Goal: Information Seeking & Learning: Learn about a topic

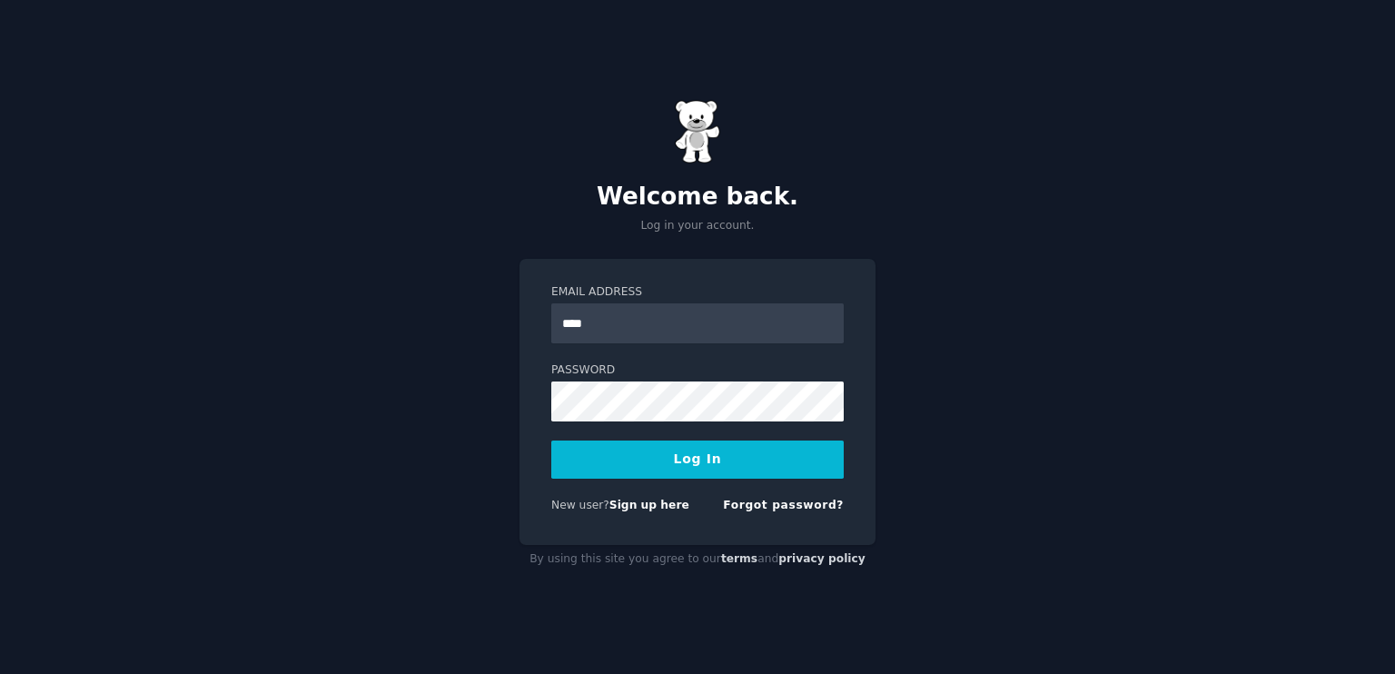
type input "**********"
click at [708, 454] on button "Log In" at bounding box center [697, 460] width 293 height 38
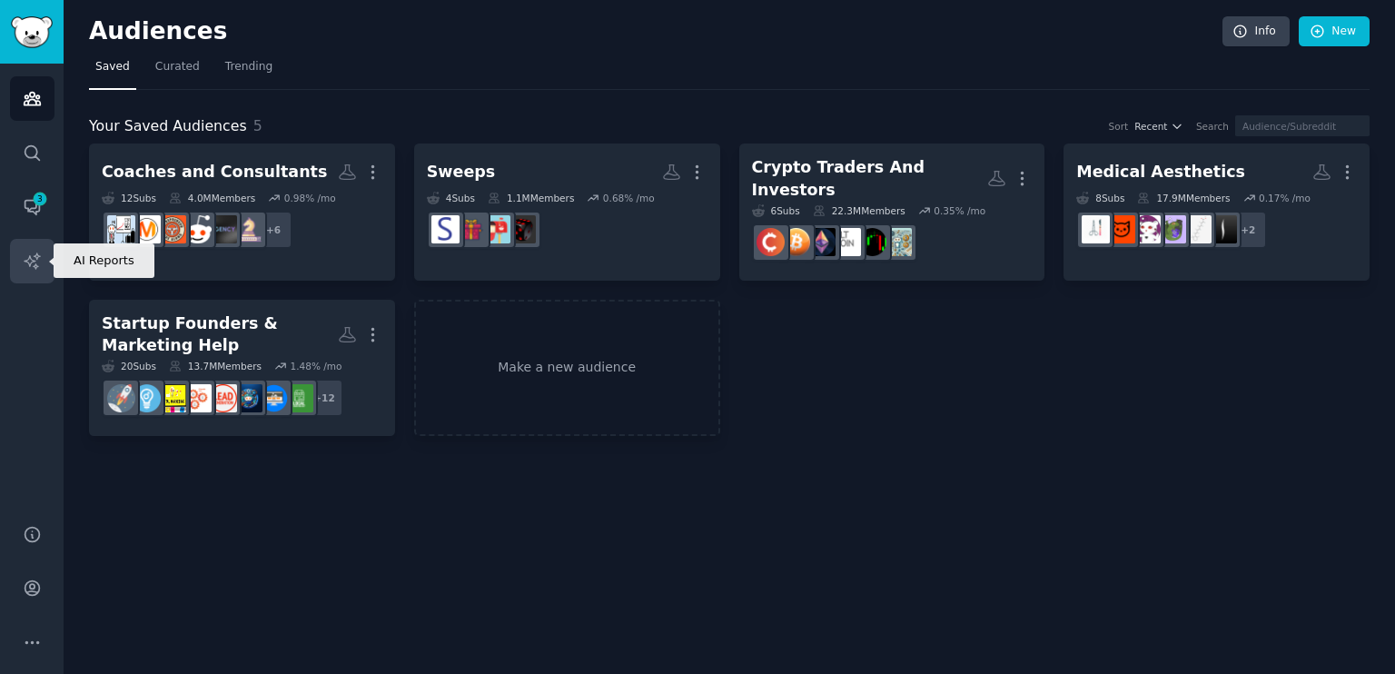
click at [33, 261] on icon "Sidebar" at bounding box center [31, 260] width 15 height 15
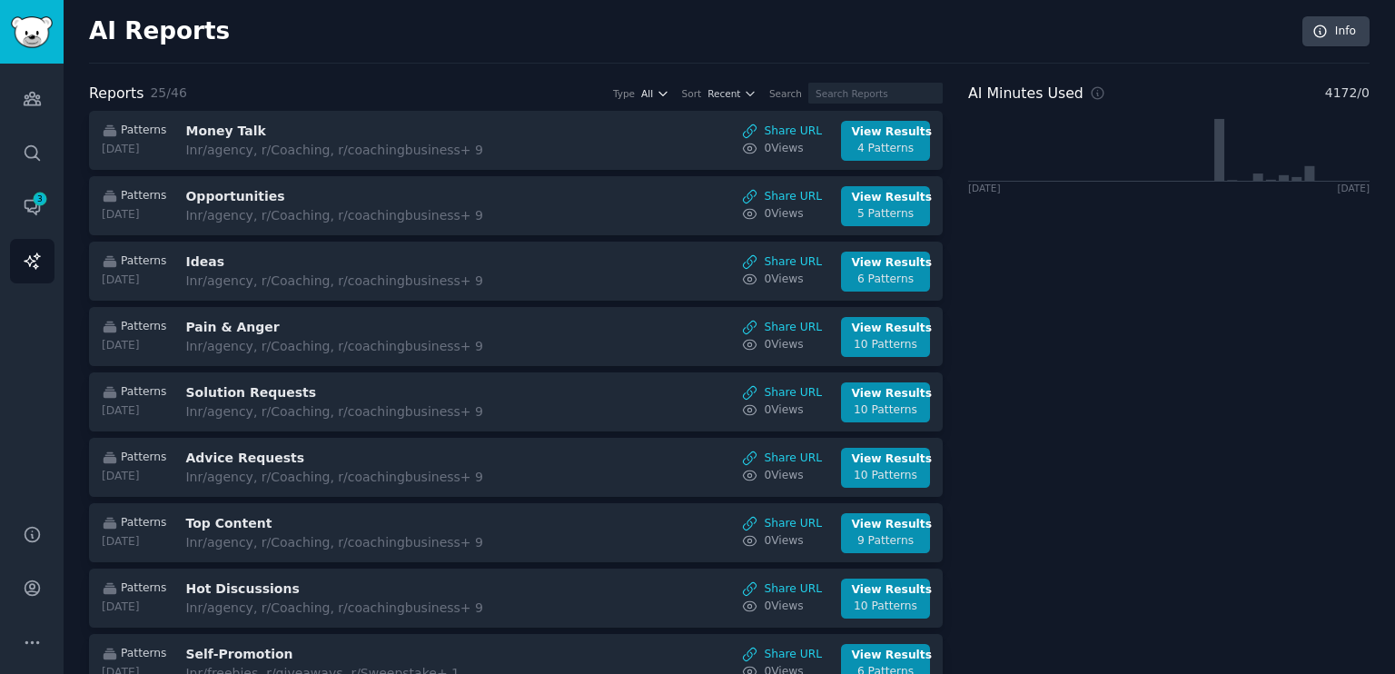
click at [670, 95] on icon "button" at bounding box center [663, 93] width 13 height 13
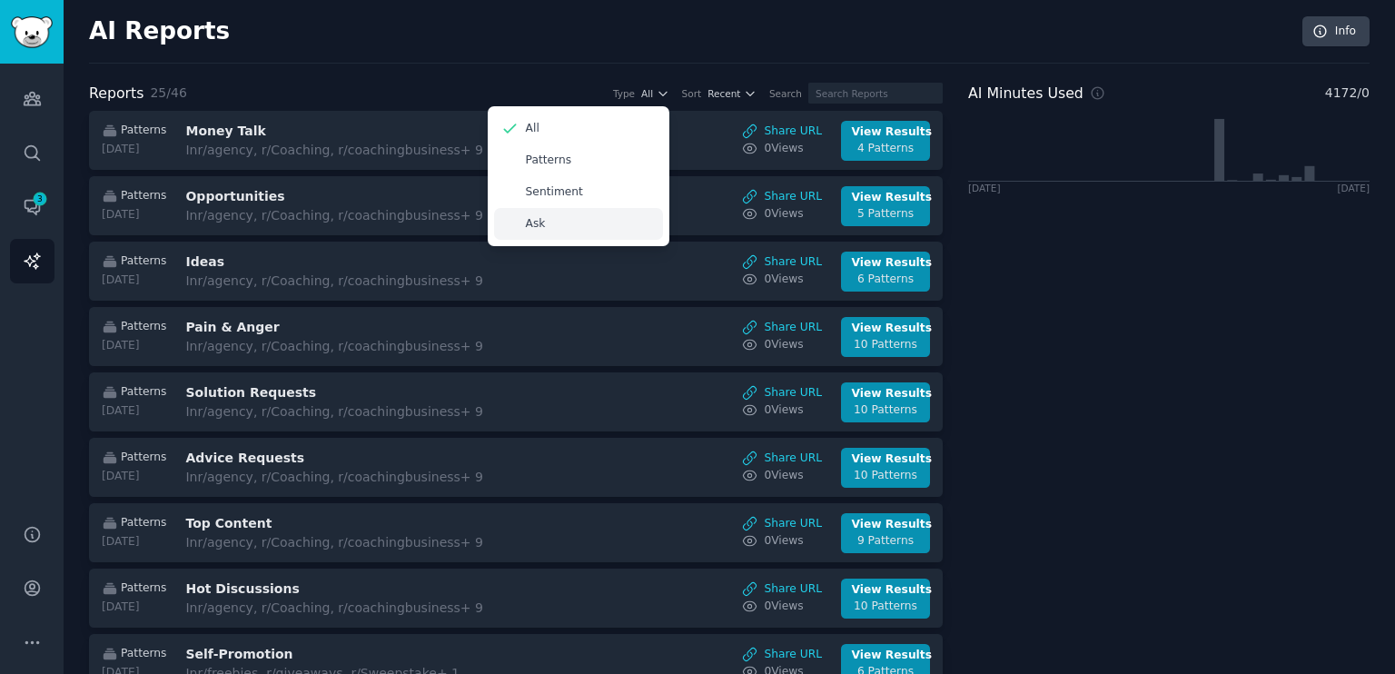
click at [546, 227] on p "Ask" at bounding box center [536, 224] width 20 height 16
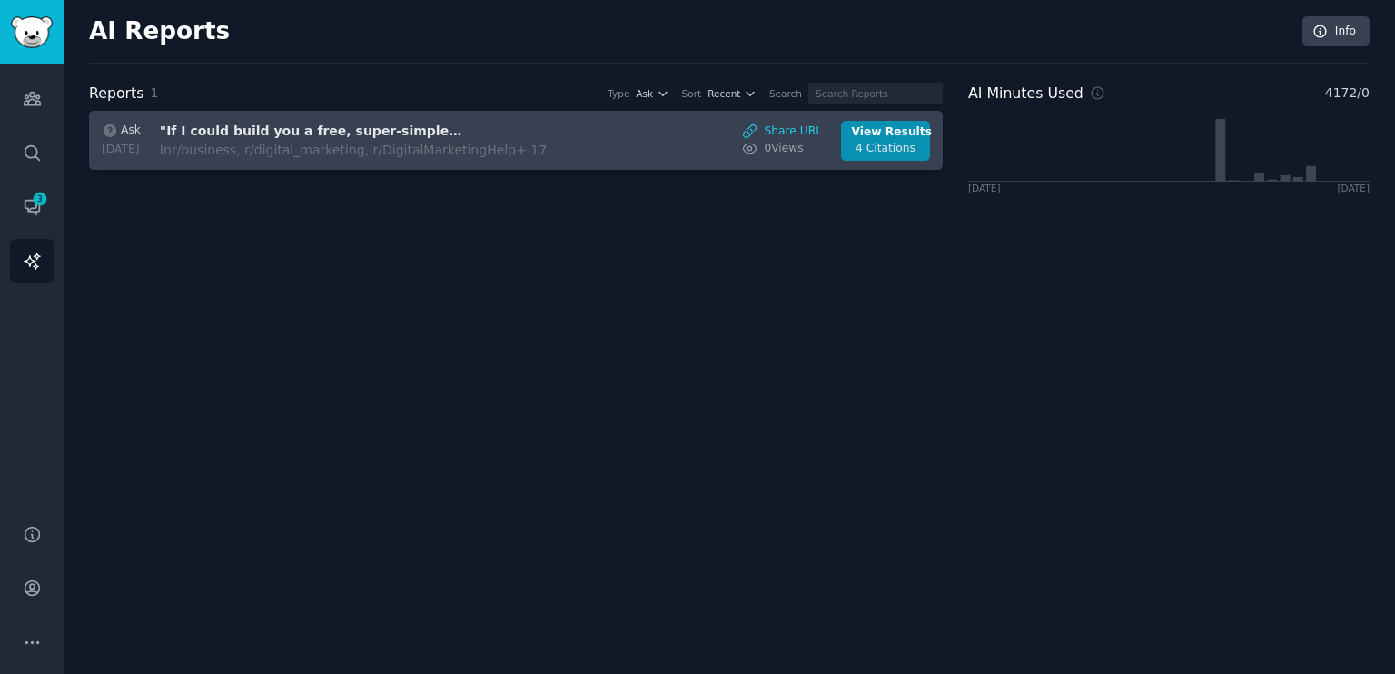
click at [501, 153] on div "In r/business, r/digital_marketing, r/DigitalMarketingHelp + 17" at bounding box center [353, 150] width 387 height 19
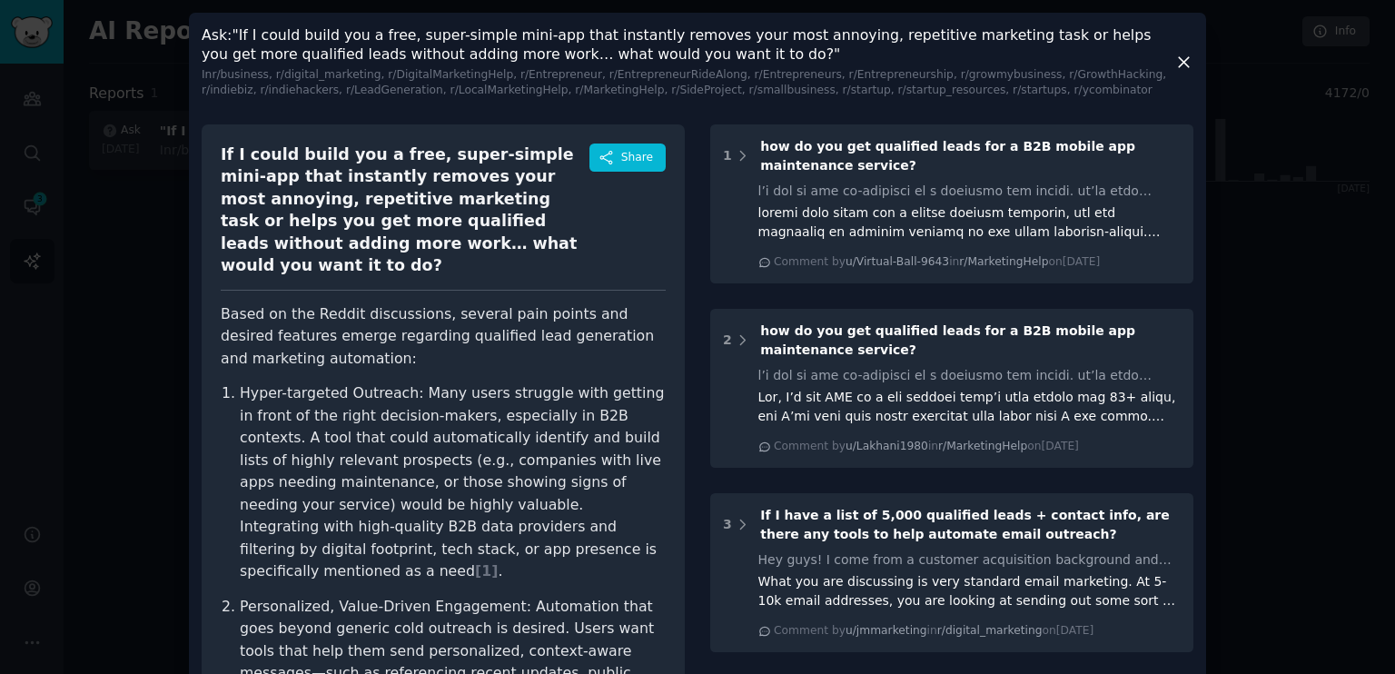
click at [1178, 62] on icon at bounding box center [1184, 62] width 19 height 19
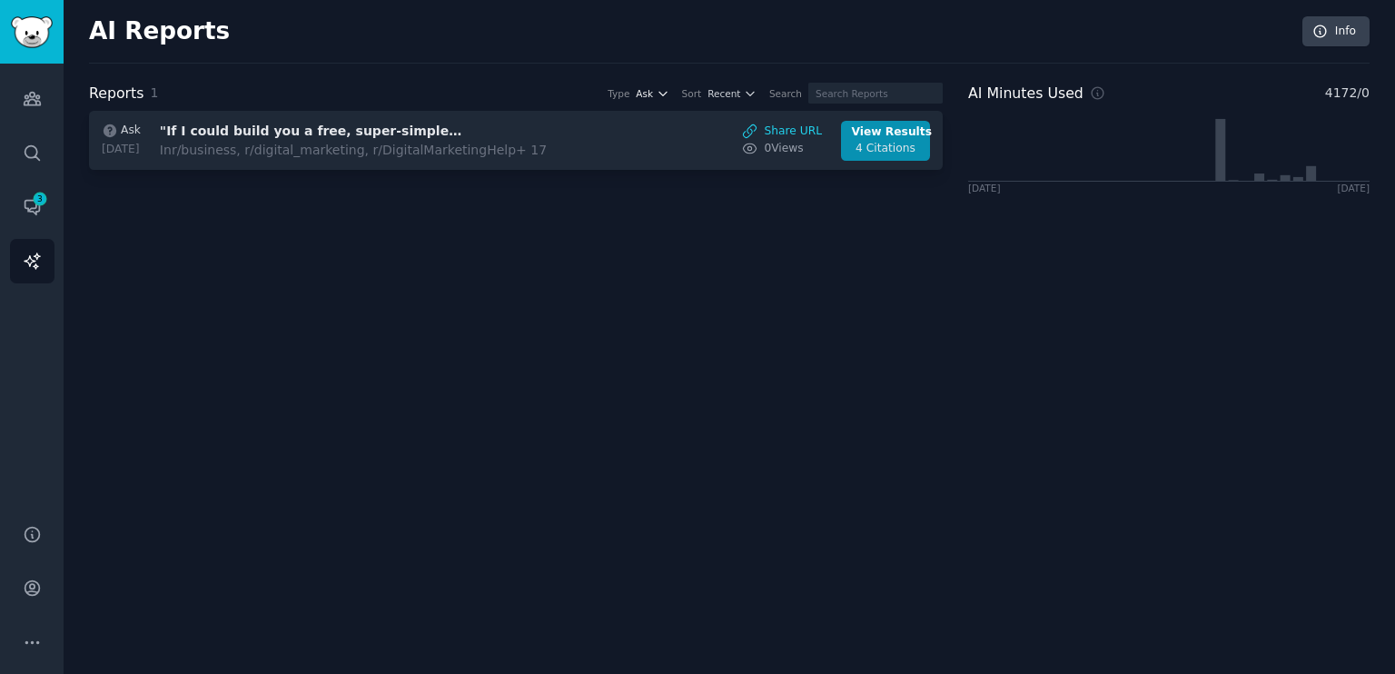
click at [670, 94] on icon "button" at bounding box center [663, 93] width 13 height 13
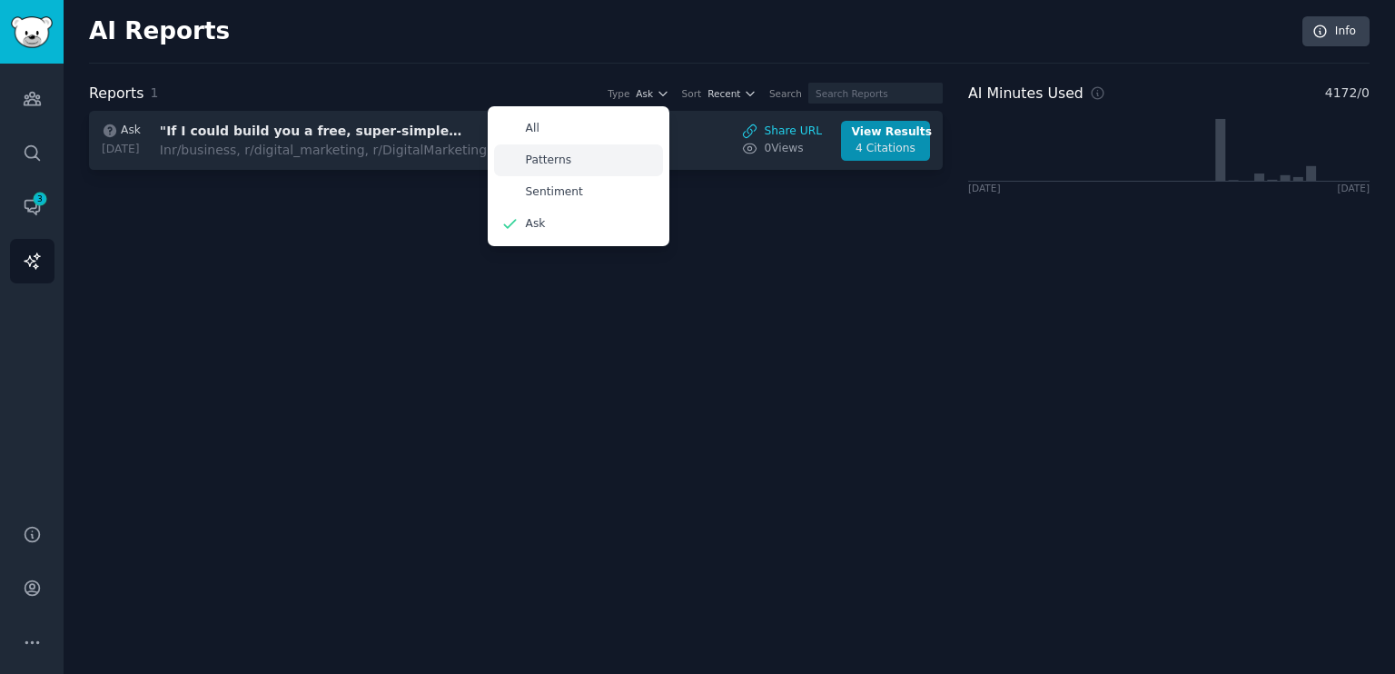
click at [571, 158] on p "Patterns" at bounding box center [548, 161] width 45 height 16
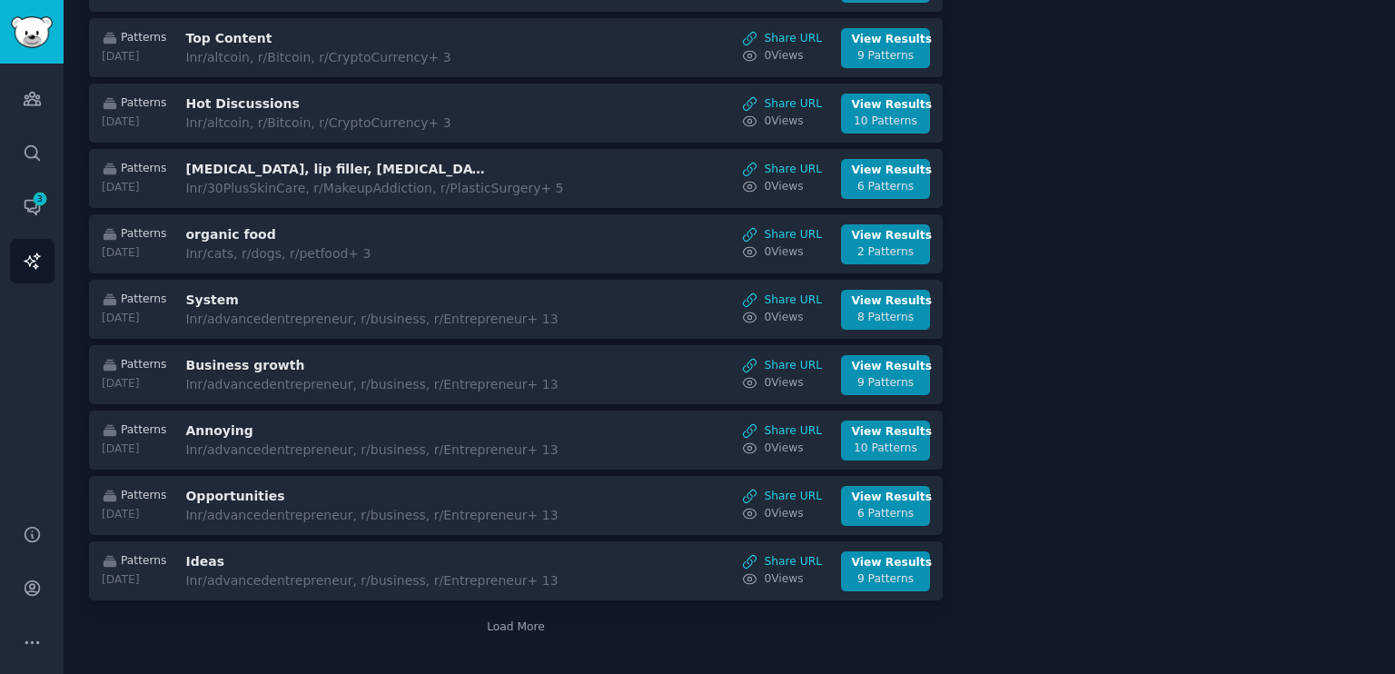
scroll to position [1141, 0]
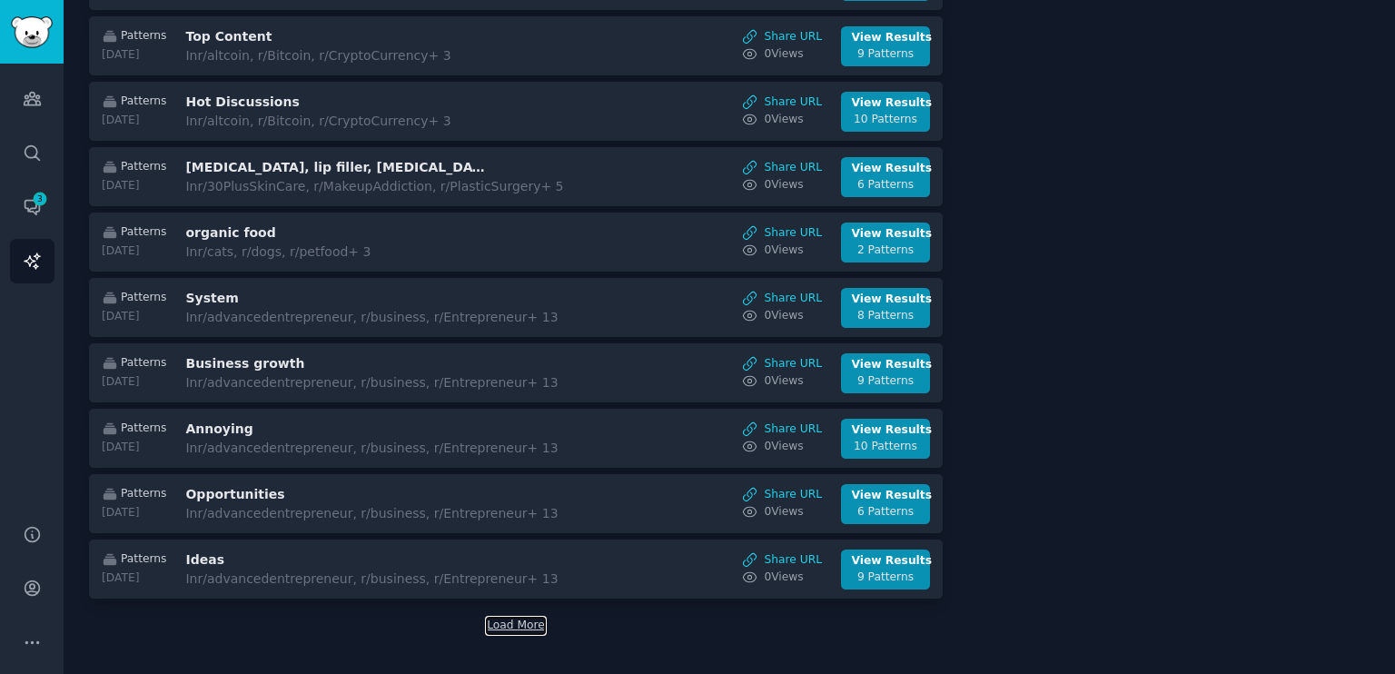
click at [527, 618] on button "Load More" at bounding box center [516, 626] width 58 height 16
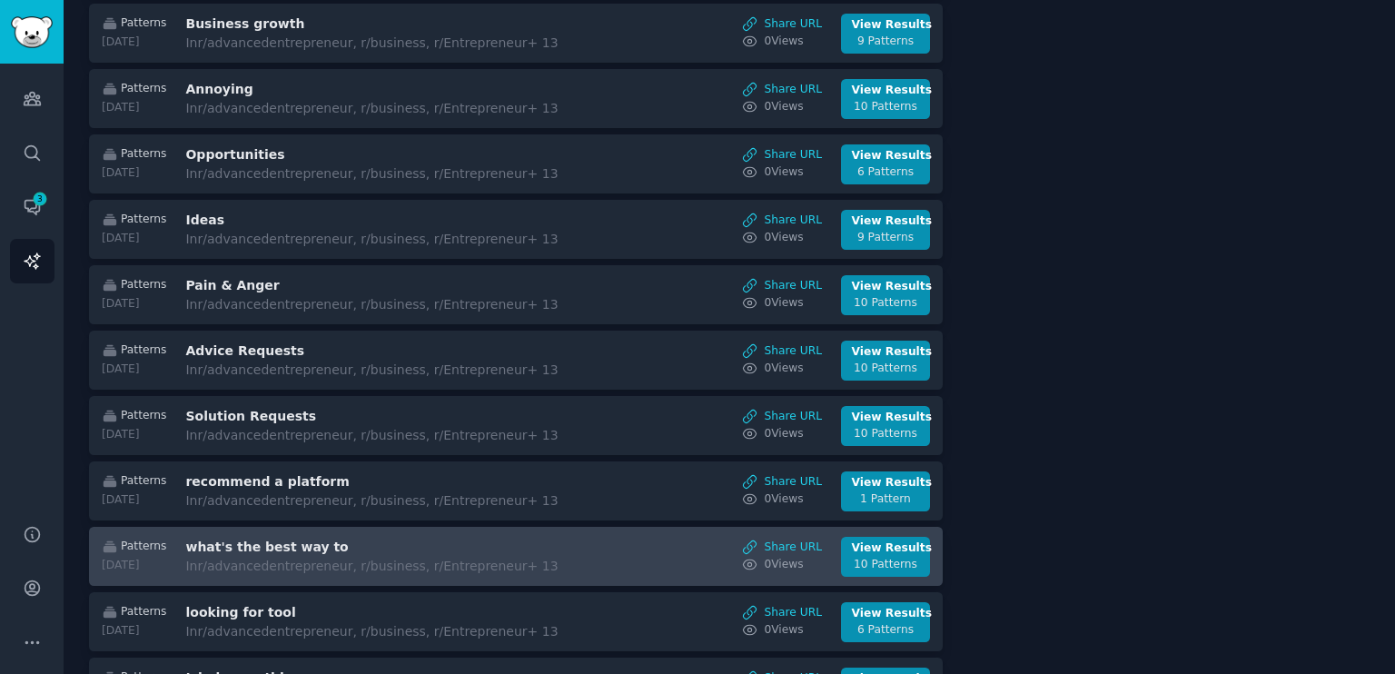
scroll to position [1477, 0]
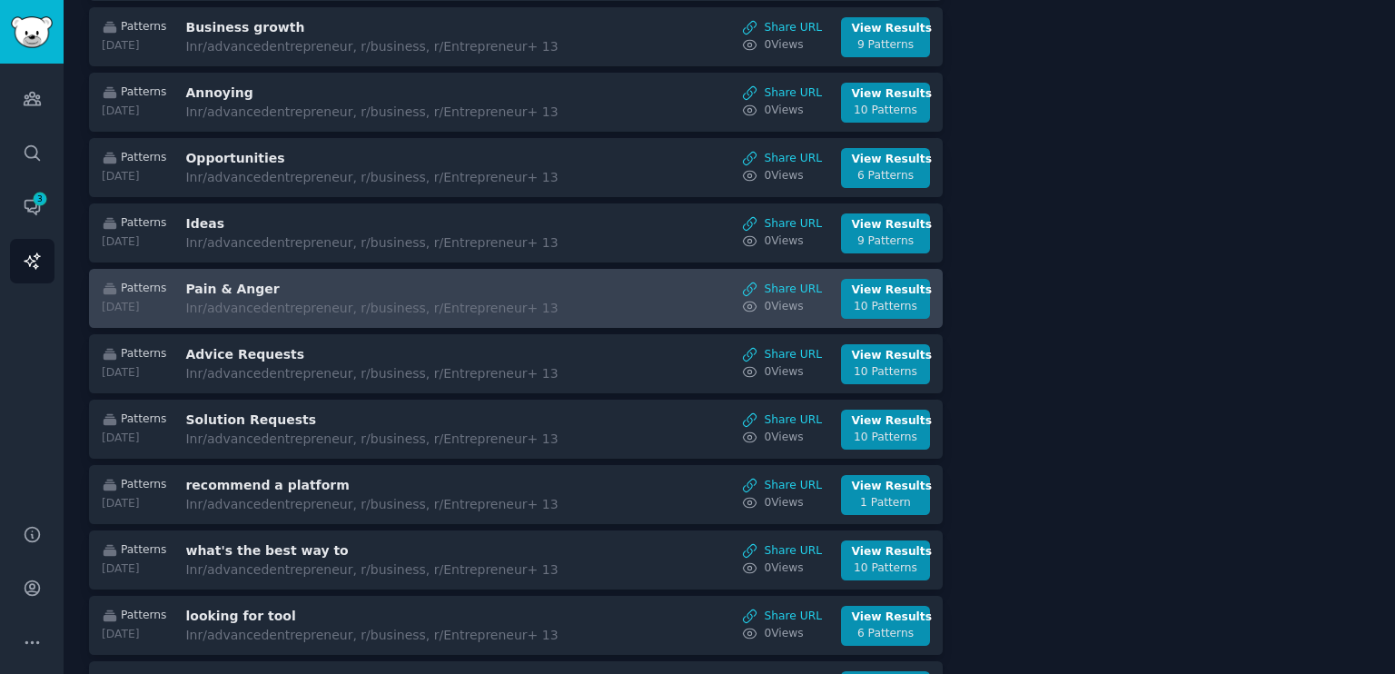
click at [356, 299] on div "In r/advancedentrepreneur, r/business, r/Entrepreneur + 13" at bounding box center [371, 308] width 372 height 19
